Goal: Information Seeking & Learning: Learn about a topic

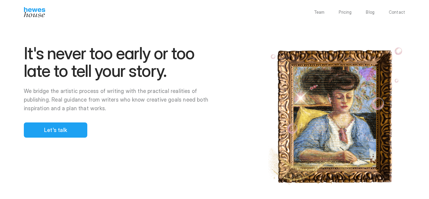
click at [321, 14] on p "Team" at bounding box center [319, 12] width 11 height 4
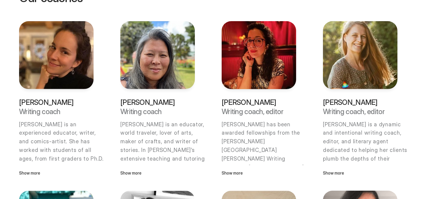
scroll to position [185, 0]
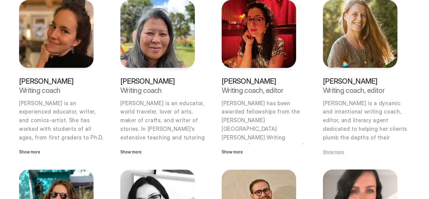
click at [327, 151] on p "Show more" at bounding box center [360, 152] width 74 height 7
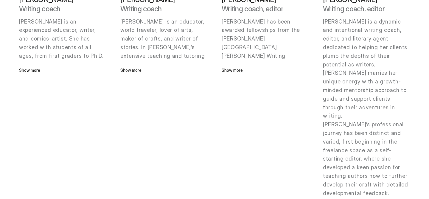
scroll to position [266, 0]
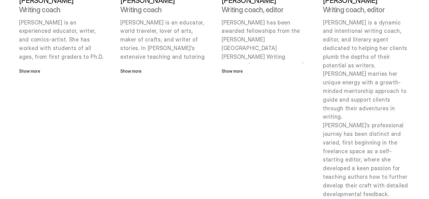
click at [350, 66] on p "[PERSON_NAME] is a dynamic and intentional writing coach, editor, and literary …" at bounding box center [366, 69] width 87 height 103
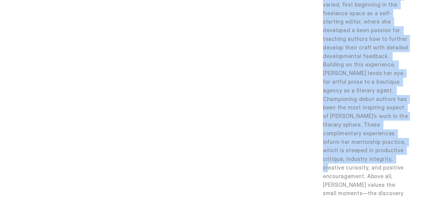
scroll to position [405, 0]
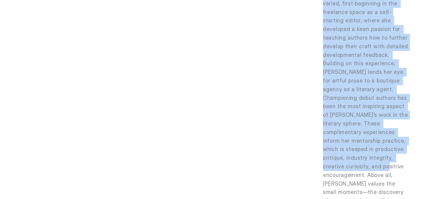
drag, startPoint x: 350, startPoint y: 66, endPoint x: 362, endPoint y: 139, distance: 74.0
click at [362, 139] on div "[PERSON_NAME] is a dynamic and intentional writing coach, editor, and literary …" at bounding box center [366, 187] width 87 height 617
copy div "[PERSON_NAME] marries her unique energy with a growth-minded mentorship approac…"
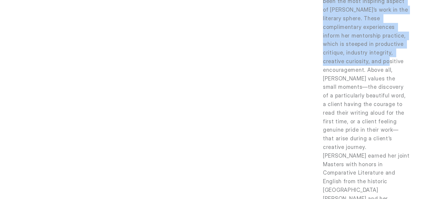
scroll to position [502, 0]
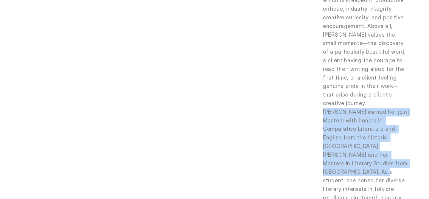
scroll to position [555, 0]
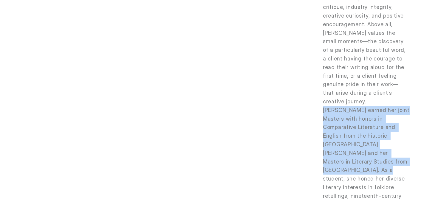
drag, startPoint x: 331, startPoint y: 122, endPoint x: 366, endPoint y: 120, distance: 34.9
click at [366, 120] on p "[PERSON_NAME] earned her joint Masters with honors in Comparative Literature an…" at bounding box center [366, 174] width 87 height 137
copy p "[PERSON_NAME] earned her joint Masters with honors in Comparative Literature an…"
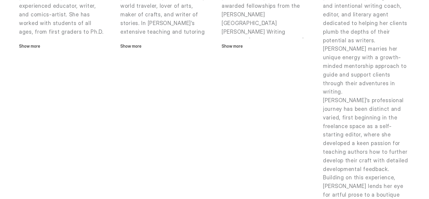
scroll to position [291, 0]
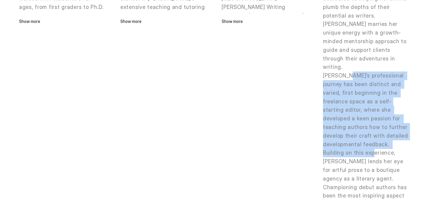
scroll to position [316, 0]
drag, startPoint x: 355, startPoint y: 82, endPoint x: 345, endPoint y: 133, distance: 51.3
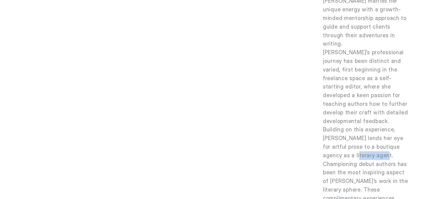
scroll to position [342, 0]
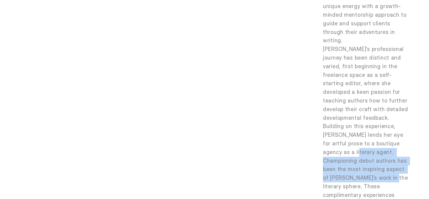
drag, startPoint x: 350, startPoint y: 152, endPoint x: 376, endPoint y: 151, distance: 26.5
click at [376, 151] on p "[PERSON_NAME]’s professional journey has been distinct and varied, first beginn…" at bounding box center [366, 182] width 87 height 275
copy p "Championing debut authors has been the most inspiring aspect of [PERSON_NAME]’s…"
